Goal: Task Accomplishment & Management: Use online tool/utility

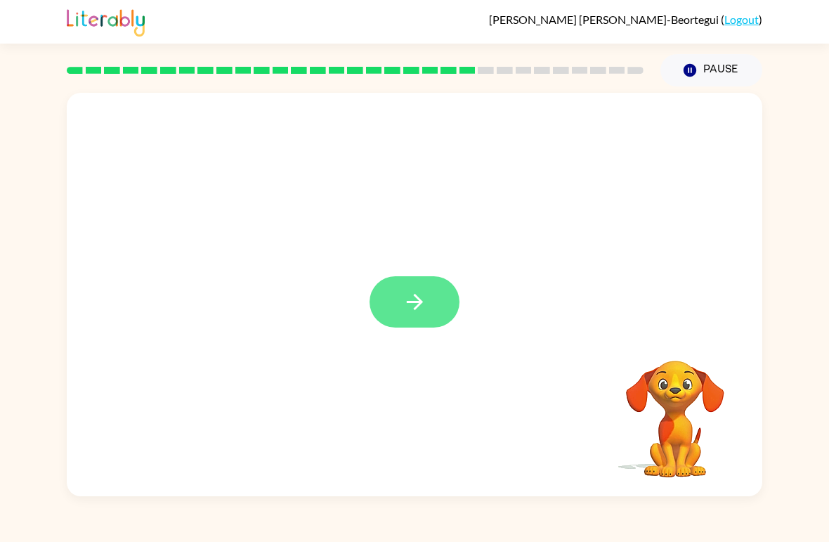
click at [426, 292] on icon "button" at bounding box center [415, 301] width 25 height 25
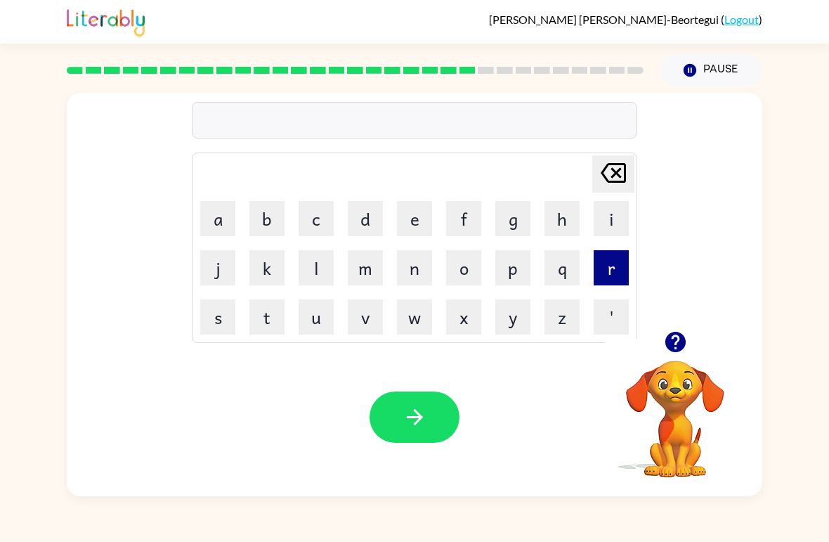
click at [615, 268] on button "r" at bounding box center [611, 267] width 35 height 35
click at [221, 221] on button "a" at bounding box center [217, 218] width 35 height 35
click at [415, 271] on button "n" at bounding box center [414, 267] width 35 height 35
click at [313, 214] on button "c" at bounding box center [316, 218] width 35 height 35
click at [461, 271] on button "o" at bounding box center [463, 267] width 35 height 35
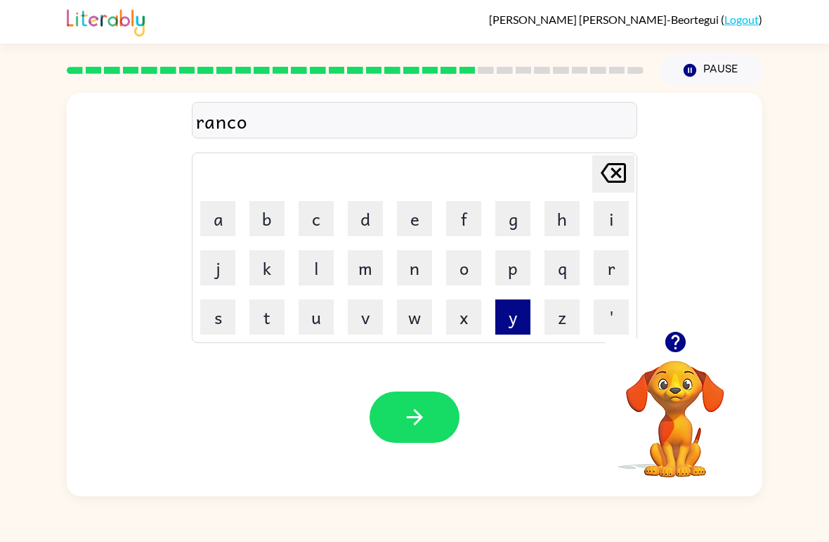
click at [529, 314] on button "y" at bounding box center [512, 316] width 35 height 35
click at [611, 169] on icon "[PERSON_NAME] last character input" at bounding box center [614, 173] width 34 height 34
click at [268, 321] on button "t" at bounding box center [266, 316] width 35 height 35
click at [414, 225] on button "e" at bounding box center [414, 218] width 35 height 35
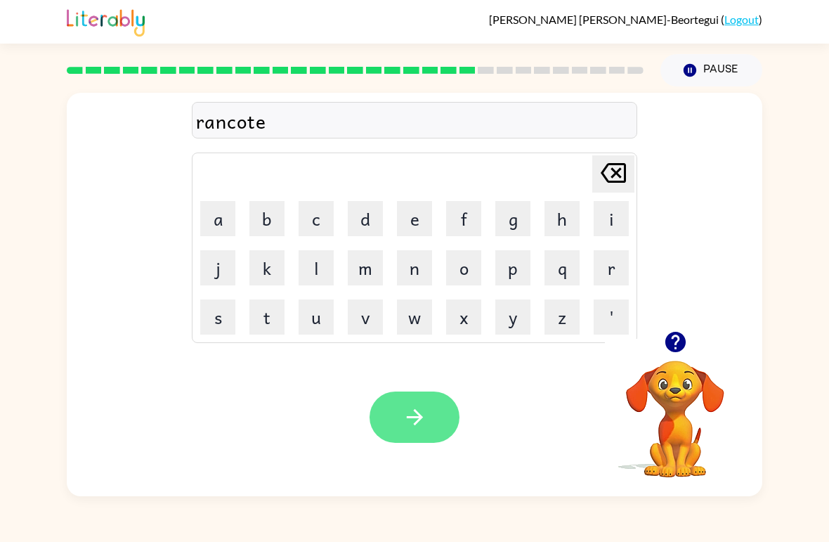
click at [401, 420] on button "button" at bounding box center [415, 416] width 90 height 51
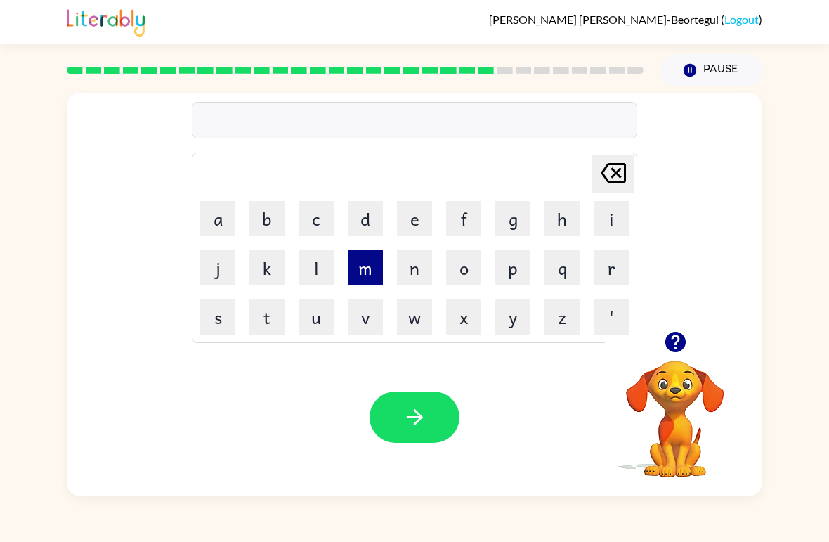
click at [363, 278] on button "m" at bounding box center [365, 267] width 35 height 35
click at [215, 216] on button "a" at bounding box center [217, 218] width 35 height 35
click at [619, 268] on button "r" at bounding box center [611, 267] width 35 height 35
click at [276, 266] on button "k" at bounding box center [266, 267] width 35 height 35
click at [412, 234] on button "e" at bounding box center [414, 218] width 35 height 35
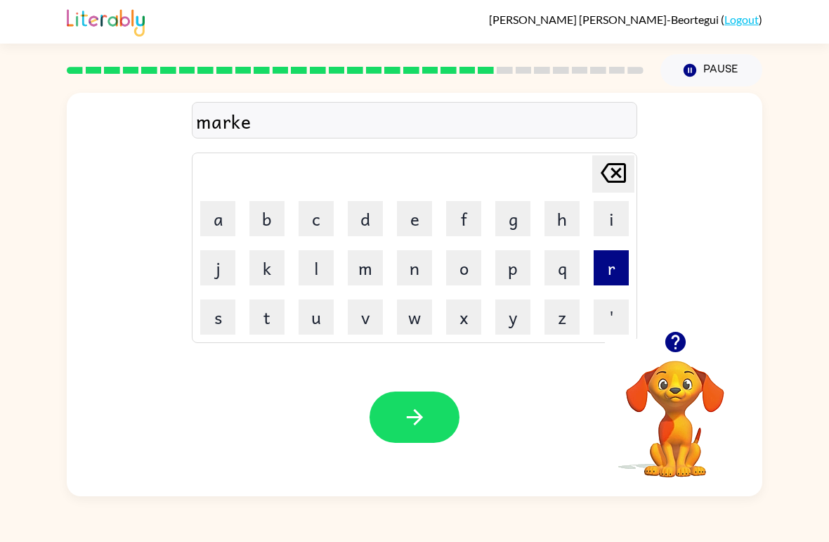
click at [615, 263] on button "r" at bounding box center [611, 267] width 35 height 35
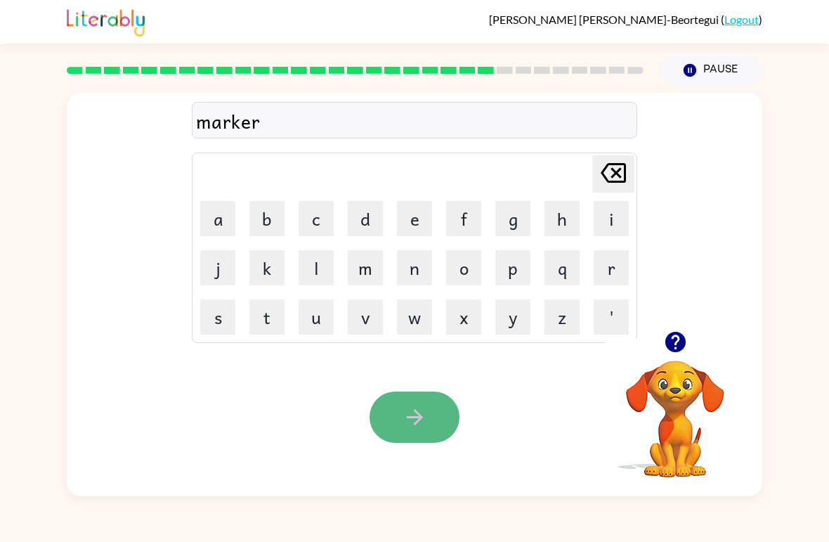
click at [417, 413] on icon "button" at bounding box center [414, 417] width 16 height 16
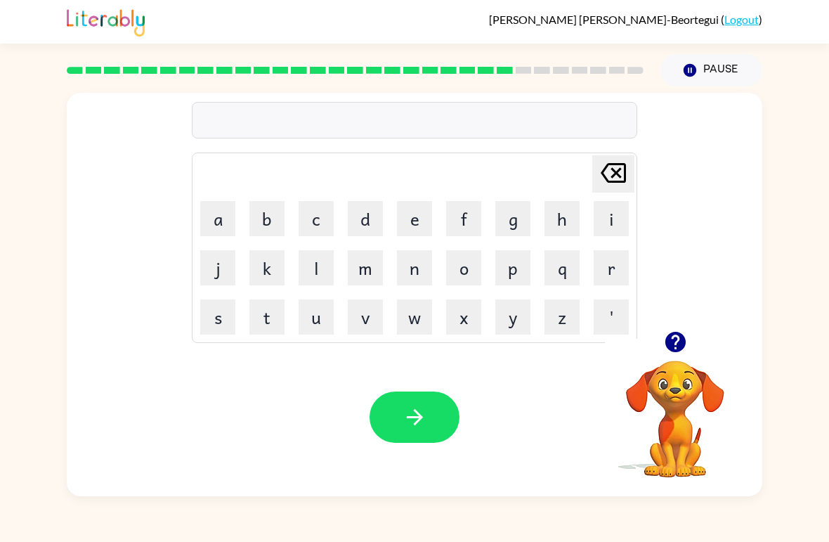
click at [684, 344] on icon "button" at bounding box center [675, 342] width 20 height 20
click at [684, 338] on icon "button" at bounding box center [675, 342] width 20 height 20
click at [215, 223] on button "a" at bounding box center [217, 218] width 35 height 35
click at [559, 282] on button "q" at bounding box center [562, 267] width 35 height 35
click at [618, 172] on icon at bounding box center [613, 173] width 25 height 20
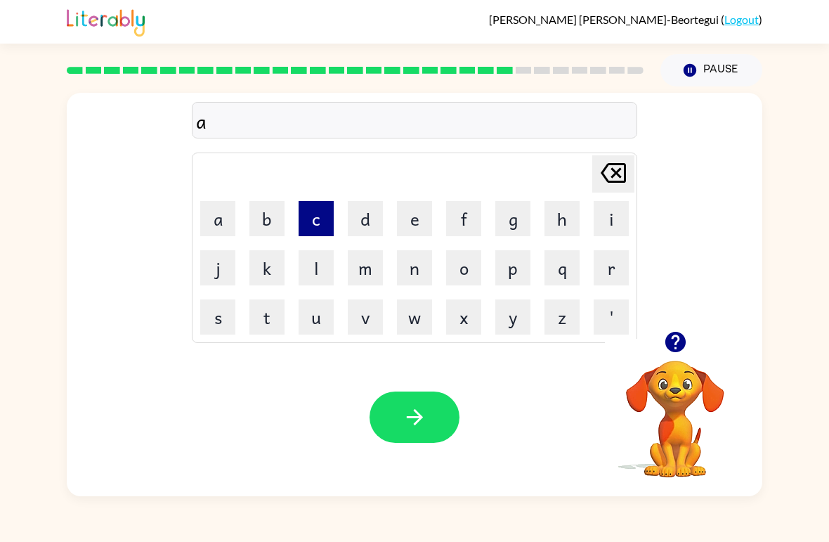
click at [315, 230] on button "c" at bounding box center [316, 218] width 35 height 35
click at [273, 319] on button "t" at bounding box center [266, 316] width 35 height 35
click at [364, 313] on button "v" at bounding box center [365, 316] width 35 height 35
click at [205, 221] on button "a" at bounding box center [217, 218] width 35 height 35
click at [462, 282] on button "o" at bounding box center [463, 267] width 35 height 35
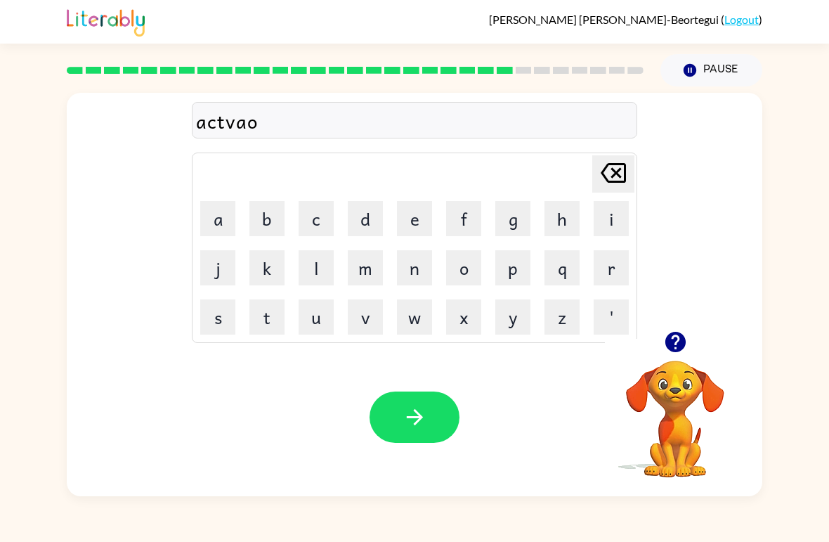
click at [624, 174] on icon at bounding box center [613, 173] width 25 height 20
click at [219, 318] on button "s" at bounding box center [217, 316] width 35 height 35
click at [599, 230] on button "i" at bounding box center [611, 218] width 35 height 35
click at [410, 259] on button "n" at bounding box center [414, 267] width 35 height 35
click at [422, 417] on icon "button" at bounding box center [414, 417] width 16 height 16
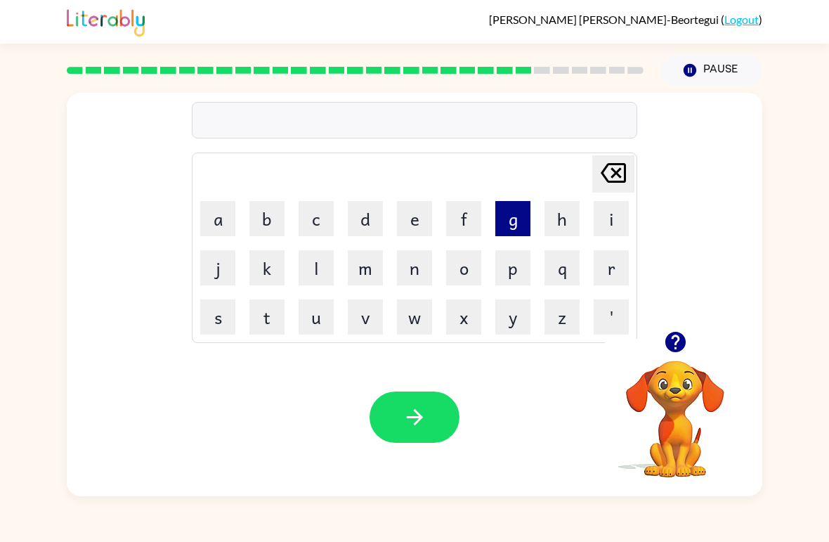
click at [516, 214] on button "g" at bounding box center [512, 218] width 35 height 35
click at [212, 214] on button "a" at bounding box center [217, 218] width 35 height 35
click at [266, 217] on button "b" at bounding box center [266, 218] width 35 height 35
click at [318, 261] on button "l" at bounding box center [316, 267] width 35 height 35
click at [614, 221] on button "i" at bounding box center [611, 218] width 35 height 35
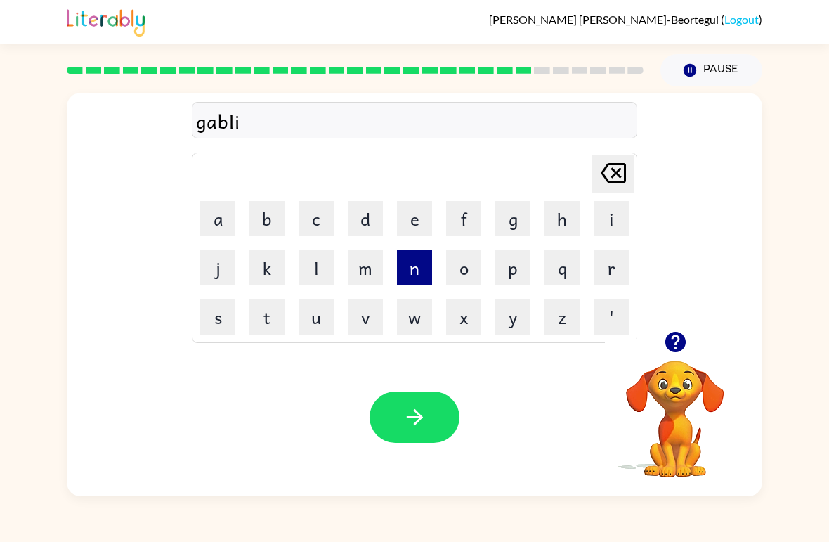
click at [418, 259] on button "n" at bounding box center [414, 267] width 35 height 35
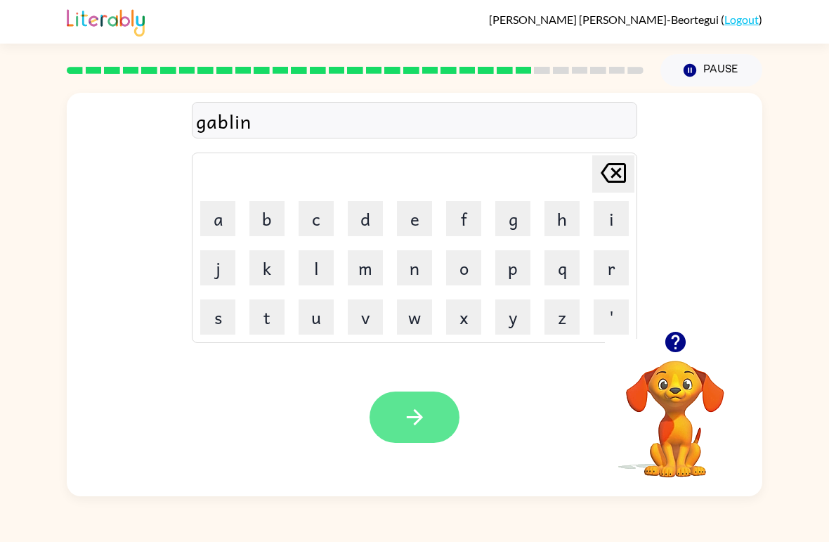
click at [421, 392] on button "button" at bounding box center [415, 416] width 90 height 51
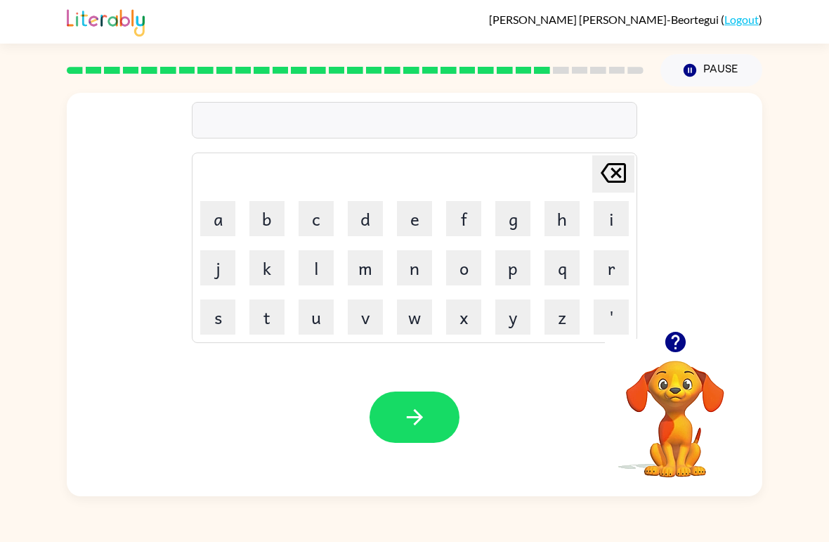
click at [670, 340] on icon "button" at bounding box center [675, 342] width 20 height 20
click at [507, 215] on button "g" at bounding box center [512, 218] width 35 height 35
click at [216, 215] on button "a" at bounding box center [217, 218] width 35 height 35
click at [268, 217] on button "b" at bounding box center [266, 218] width 35 height 35
click at [618, 258] on button "r" at bounding box center [611, 267] width 35 height 35
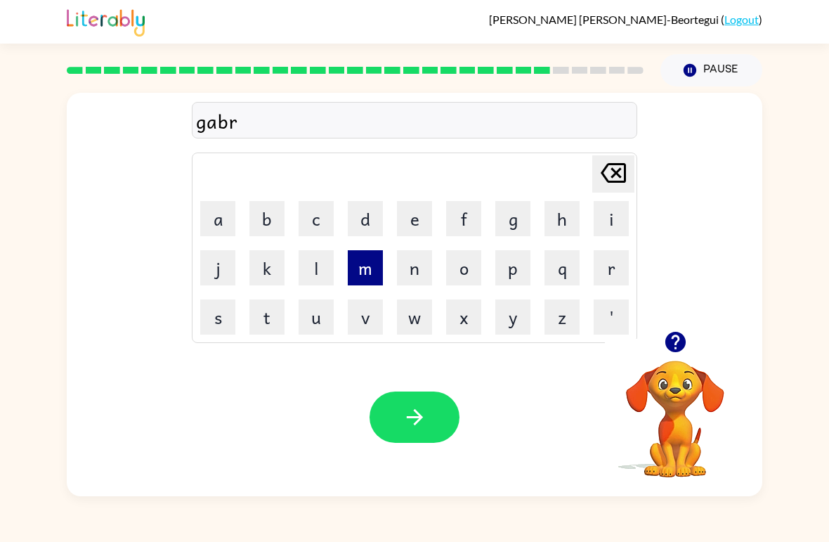
click at [370, 259] on button "m" at bounding box center [365, 267] width 35 height 35
click at [612, 222] on button "i" at bounding box center [611, 218] width 35 height 35
click at [273, 314] on button "t" at bounding box center [266, 316] width 35 height 35
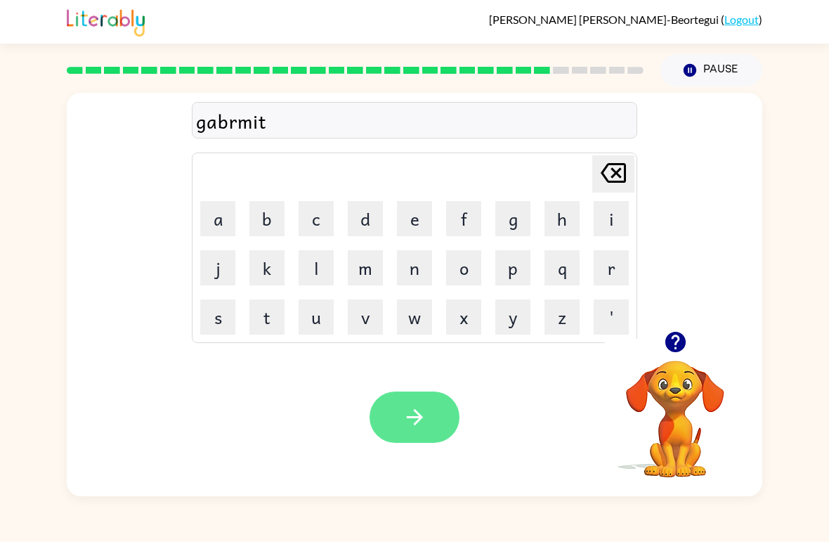
click at [434, 399] on button "button" at bounding box center [415, 416] width 90 height 51
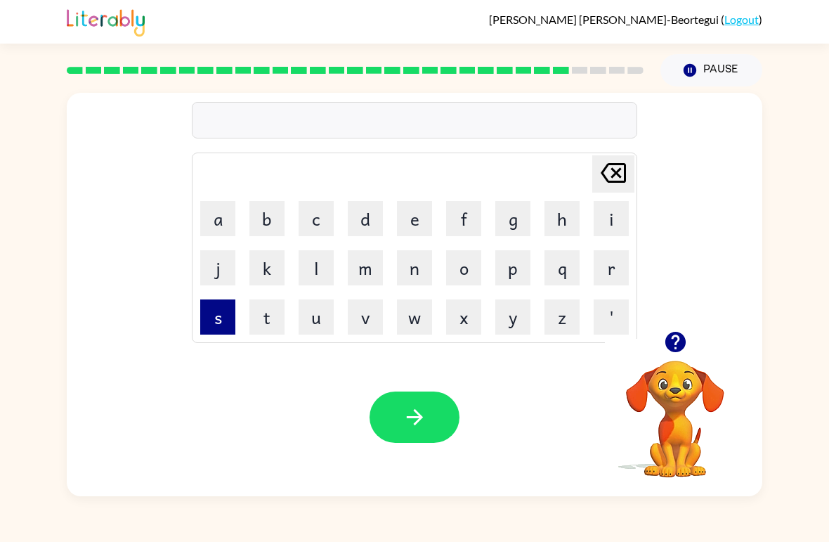
click at [222, 319] on button "s" at bounding box center [217, 316] width 35 height 35
click at [264, 327] on button "t" at bounding box center [266, 316] width 35 height 35
click at [215, 222] on button "a" at bounding box center [217, 218] width 35 height 35
click at [409, 263] on button "n" at bounding box center [414, 267] width 35 height 35
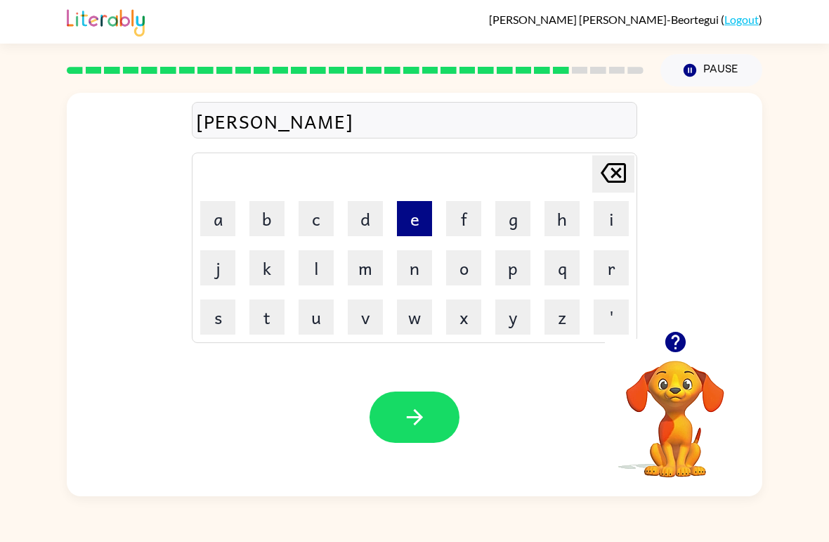
click at [426, 220] on button "e" at bounding box center [414, 218] width 35 height 35
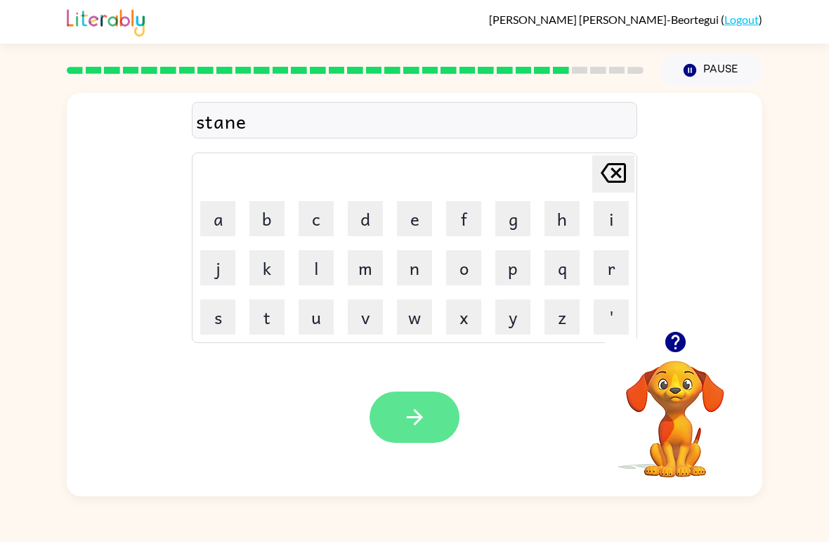
click at [420, 424] on icon "button" at bounding box center [415, 417] width 25 height 25
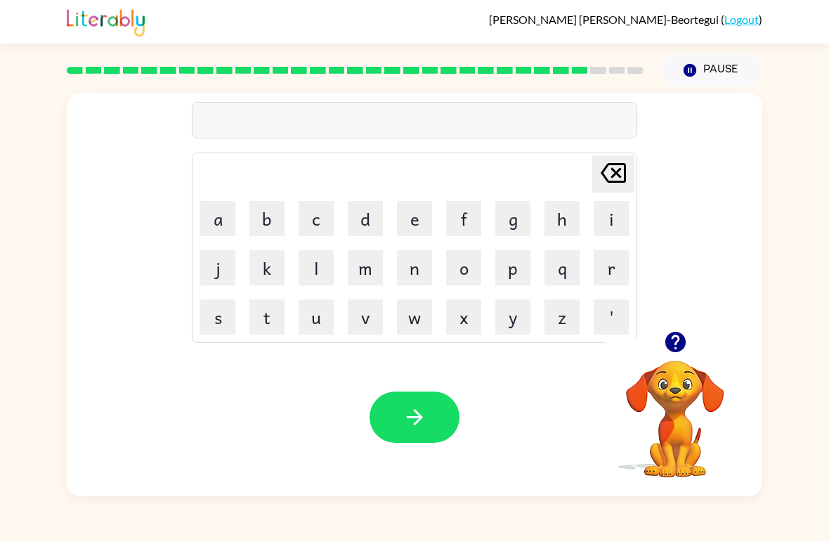
click at [667, 344] on icon "button" at bounding box center [675, 342] width 20 height 20
click at [221, 306] on button "s" at bounding box center [217, 316] width 35 height 35
click at [571, 221] on button "h" at bounding box center [562, 218] width 35 height 35
click at [228, 220] on button "a" at bounding box center [217, 218] width 35 height 35
click at [517, 266] on button "p" at bounding box center [512, 267] width 35 height 35
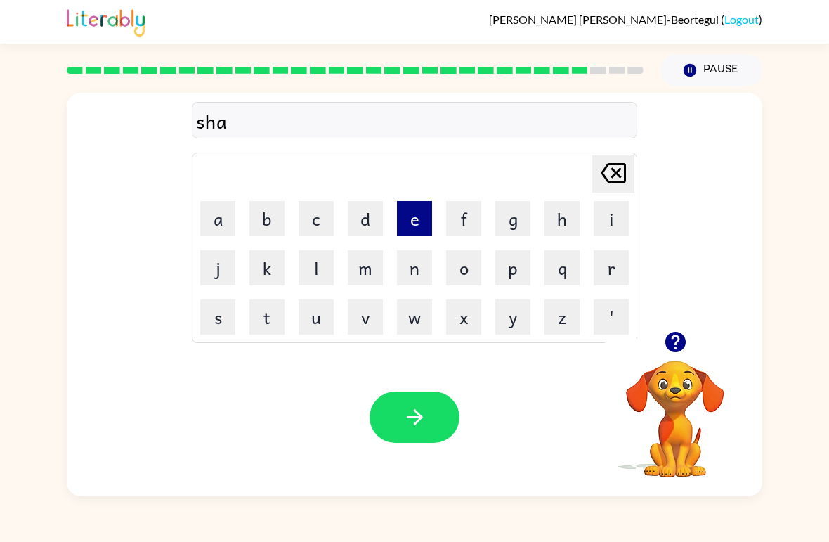
click at [424, 219] on button "e" at bounding box center [414, 218] width 35 height 35
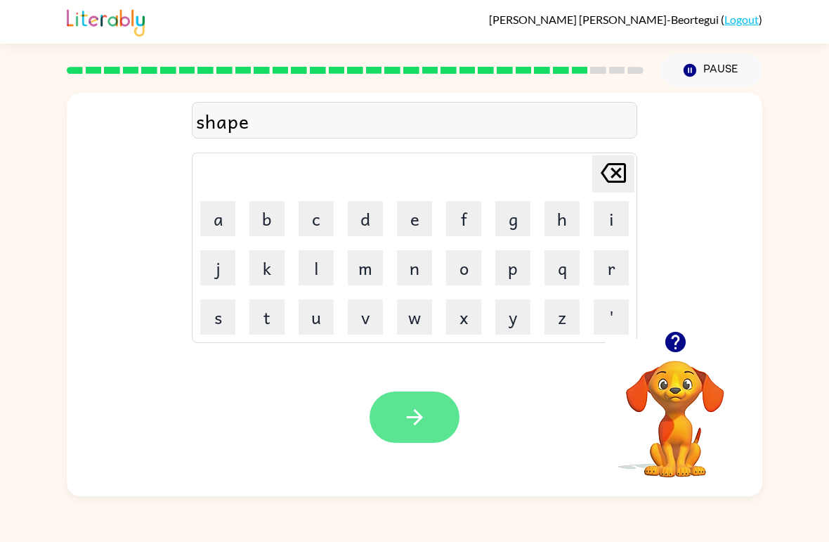
click at [427, 398] on button "button" at bounding box center [415, 416] width 90 height 51
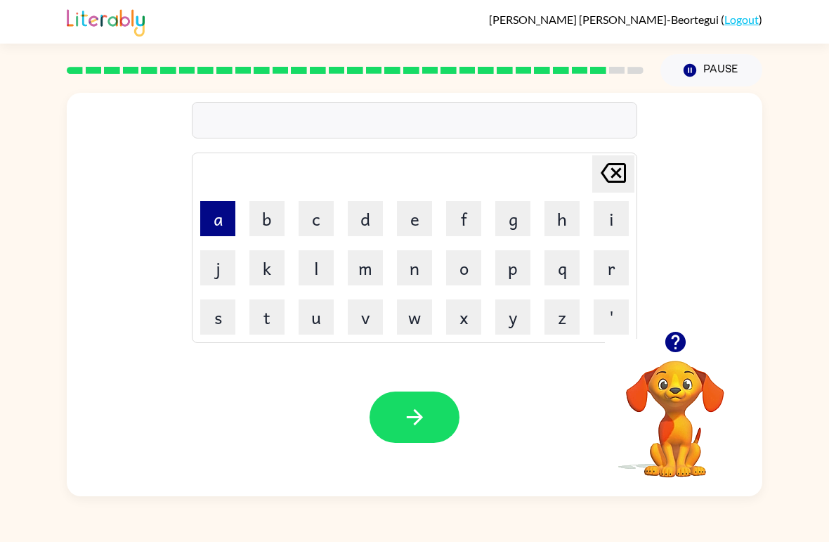
click at [235, 221] on button "a" at bounding box center [217, 218] width 35 height 35
click at [680, 349] on icon "button" at bounding box center [675, 342] width 20 height 20
click at [263, 261] on button "k" at bounding box center [266, 267] width 35 height 35
click at [223, 321] on button "s" at bounding box center [217, 316] width 35 height 35
click at [469, 268] on button "o" at bounding box center [463, 267] width 35 height 35
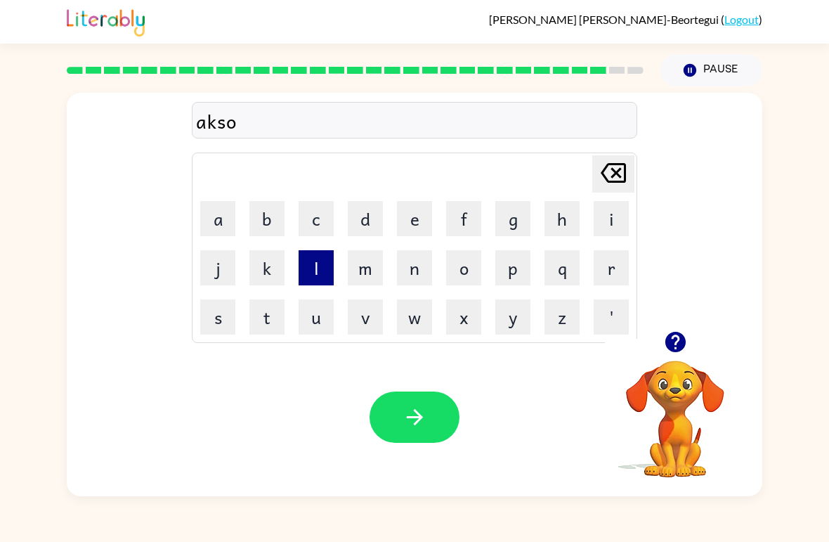
click at [322, 269] on button "l" at bounding box center [316, 267] width 35 height 35
click at [422, 219] on button "e" at bounding box center [414, 218] width 35 height 35
click at [266, 308] on button "t" at bounding box center [266, 316] width 35 height 35
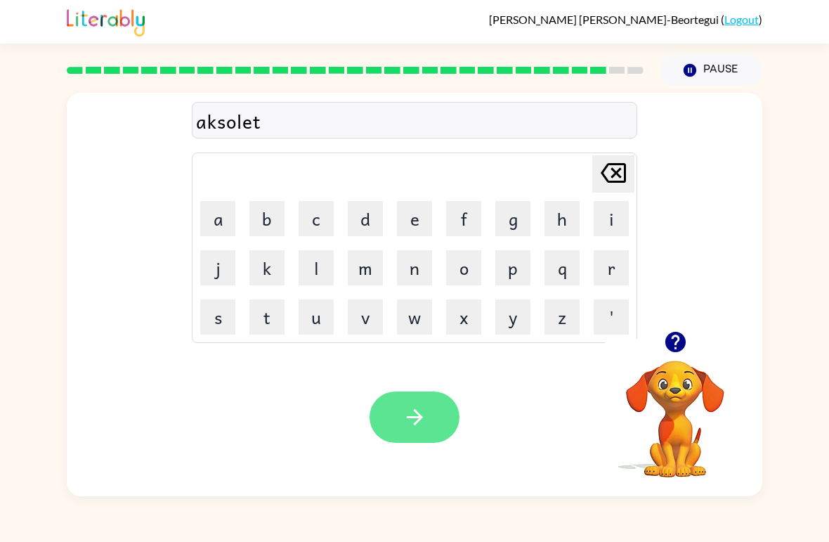
click at [431, 408] on button "button" at bounding box center [415, 416] width 90 height 51
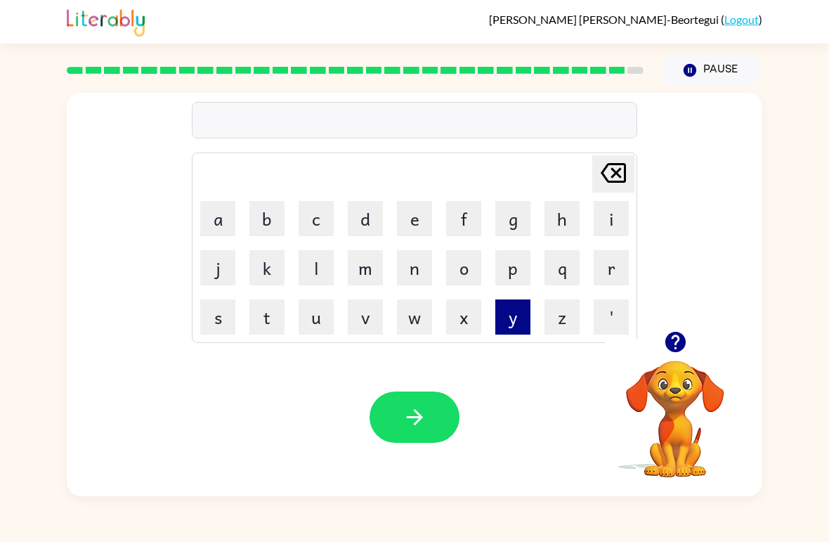
click at [527, 315] on button "y" at bounding box center [512, 316] width 35 height 35
click at [653, 344] on div at bounding box center [675, 342] width 141 height 36
click at [675, 339] on icon "button" at bounding box center [675, 342] width 20 height 20
click at [463, 261] on button "o" at bounding box center [463, 267] width 35 height 35
click at [519, 273] on button "p" at bounding box center [512, 267] width 35 height 35
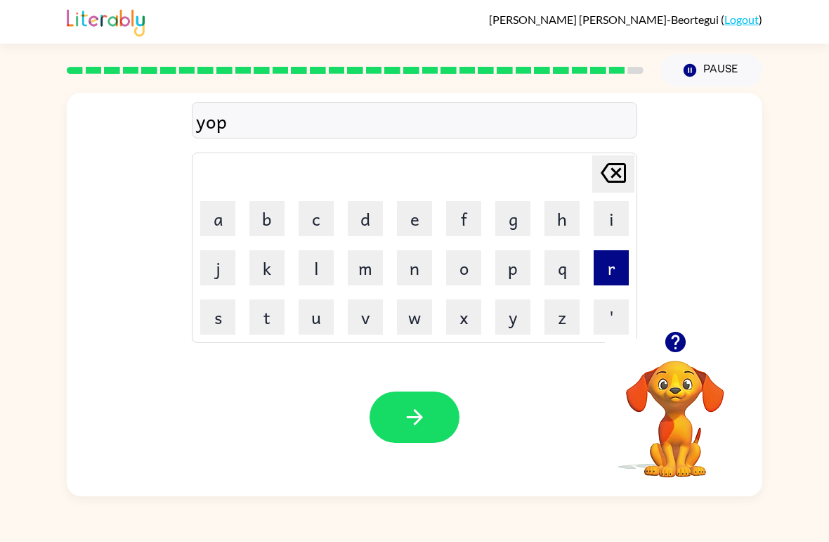
click at [621, 265] on button "r" at bounding box center [611, 267] width 35 height 35
click at [611, 220] on button "i" at bounding box center [611, 218] width 35 height 35
click at [692, 331] on div at bounding box center [675, 342] width 141 height 36
click at [684, 352] on icon "button" at bounding box center [675, 342] width 25 height 25
click at [269, 270] on button "k" at bounding box center [266, 267] width 35 height 35
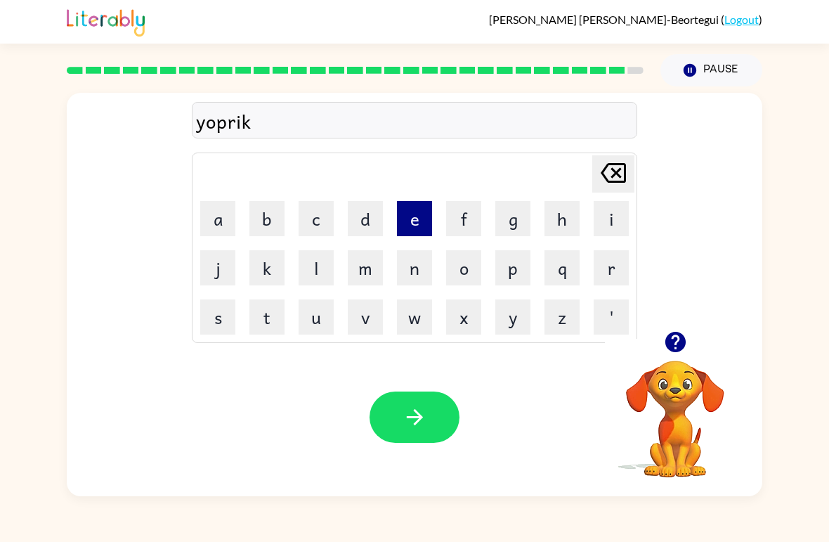
click at [403, 232] on button "e" at bounding box center [414, 218] width 35 height 35
click at [578, 266] on button "q" at bounding box center [562, 267] width 35 height 35
click at [609, 178] on icon "[PERSON_NAME] last character input" at bounding box center [614, 173] width 34 height 34
click at [613, 271] on button "r" at bounding box center [611, 267] width 35 height 35
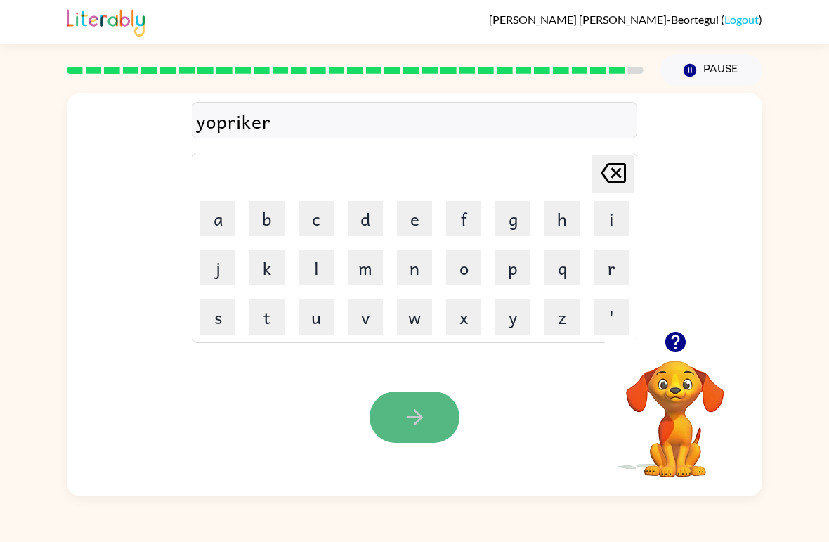
click at [412, 429] on icon "button" at bounding box center [415, 417] width 25 height 25
